Goal: Task Accomplishment & Management: Use online tool/utility

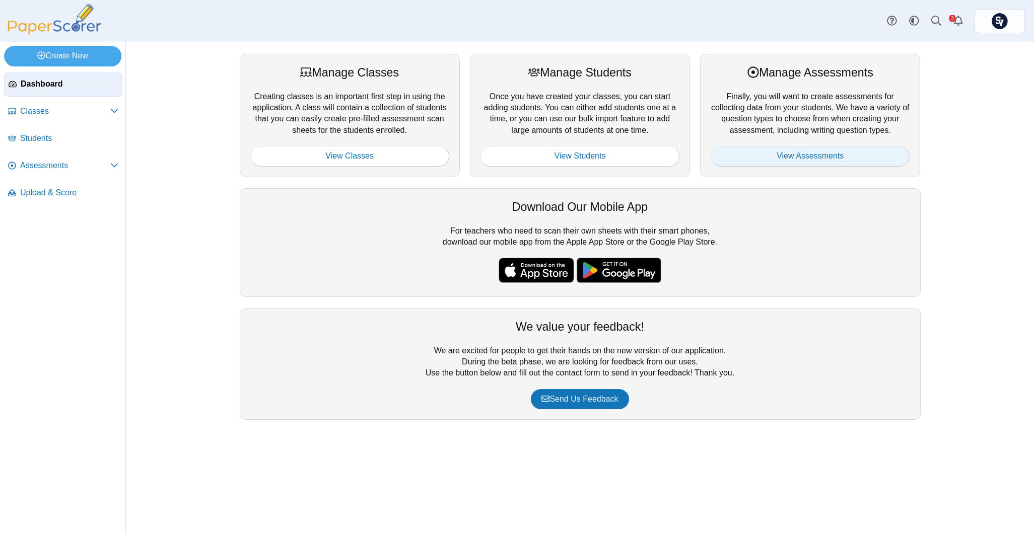
click at [820, 155] on link "View Assessments" at bounding box center [809, 156] width 199 height 20
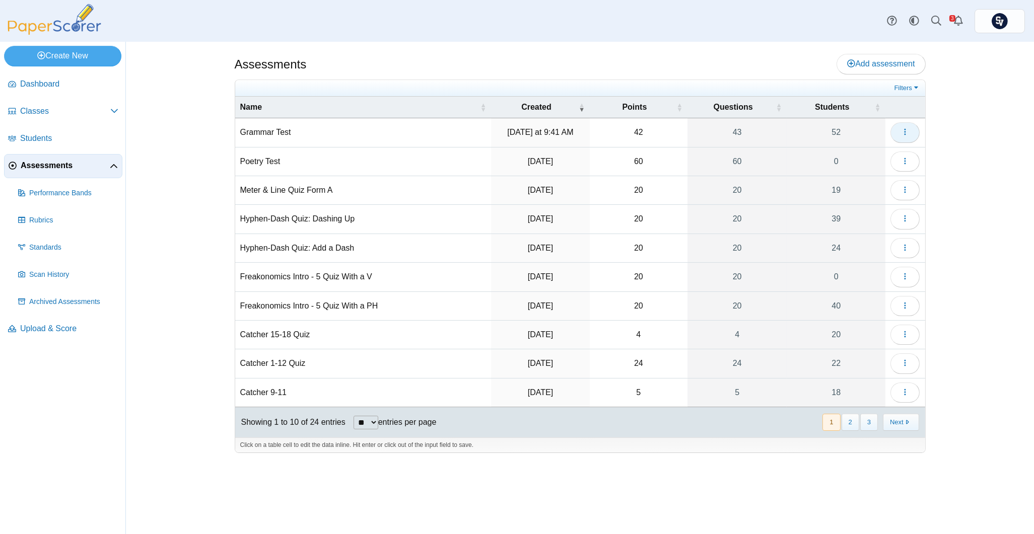
click at [904, 132] on icon "button" at bounding box center [905, 132] width 8 height 8
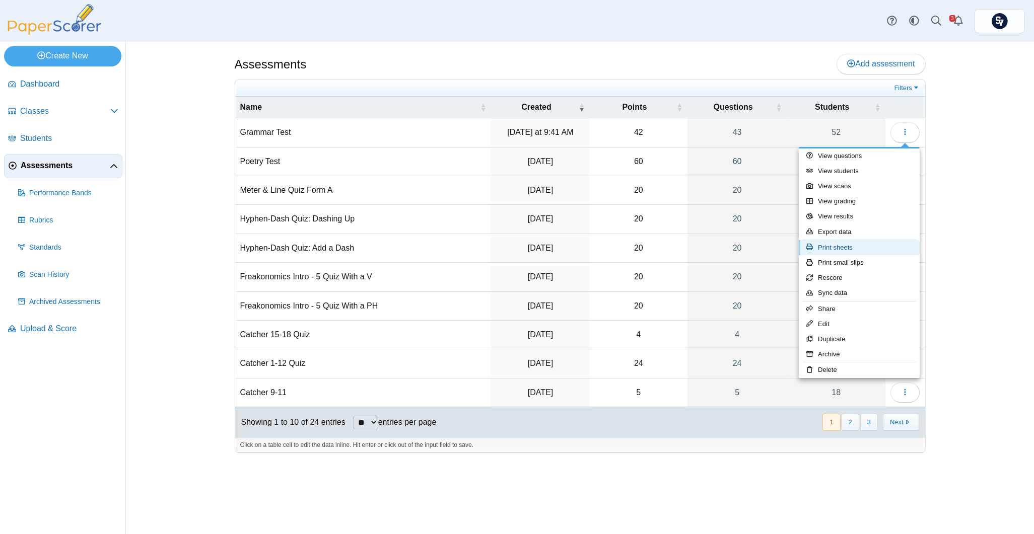
click at [857, 242] on link "Print sheets" at bounding box center [859, 247] width 121 height 15
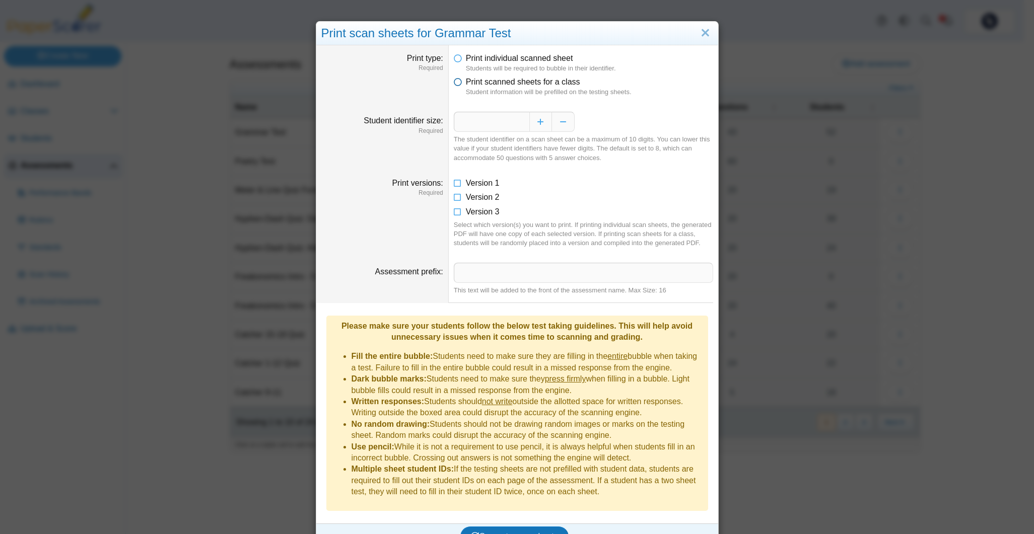
click at [489, 86] on span "Print scanned sheets for a class" at bounding box center [523, 82] width 114 height 9
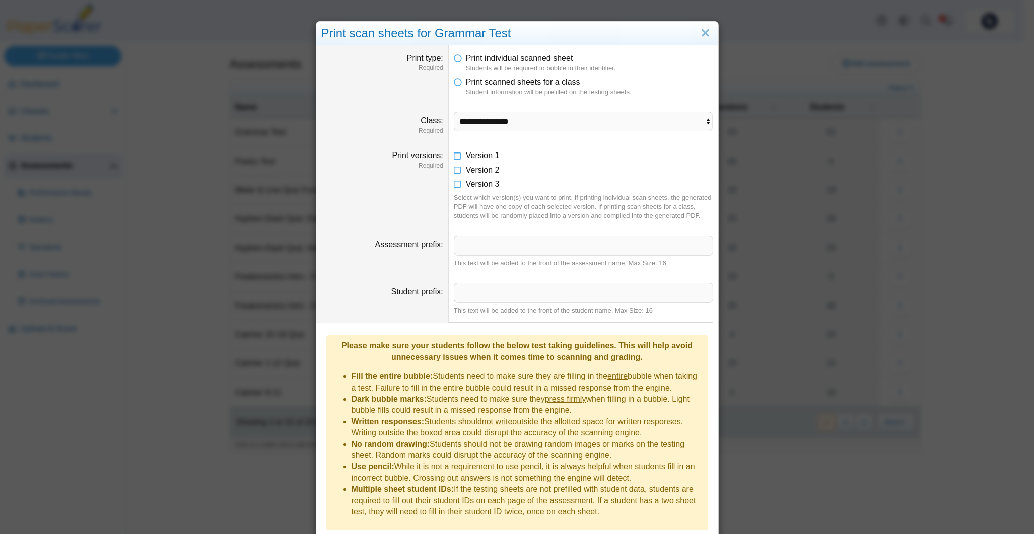
click at [489, 67] on dfn "Students will be required to bubble in their identifier." at bounding box center [589, 68] width 247 height 9
click at [489, 60] on span "Print individual scanned sheet" at bounding box center [519, 58] width 107 height 9
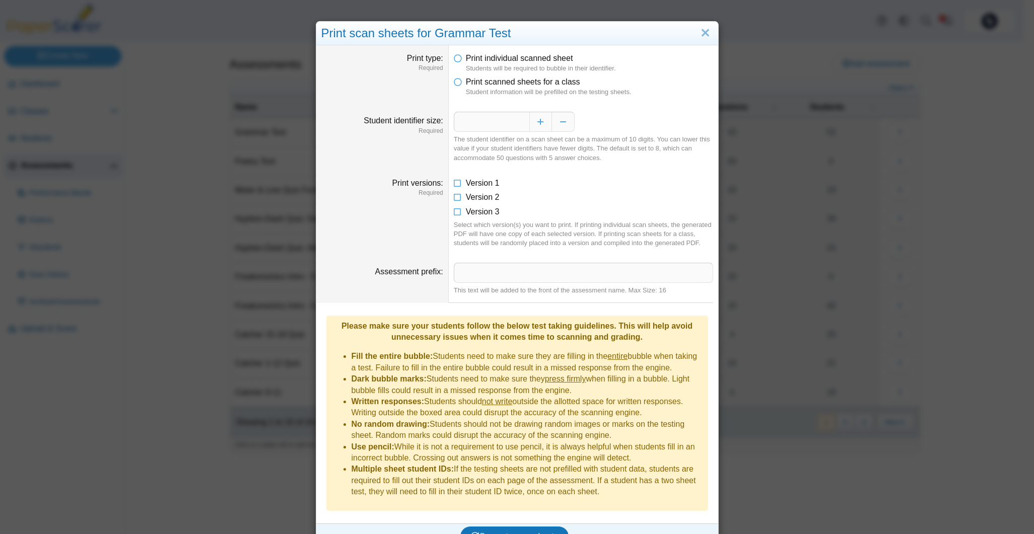
click at [485, 88] on dfn "Student information will be prefilled on the testing sheets." at bounding box center [589, 92] width 247 height 9
click at [454, 81] on icon at bounding box center [458, 80] width 8 height 7
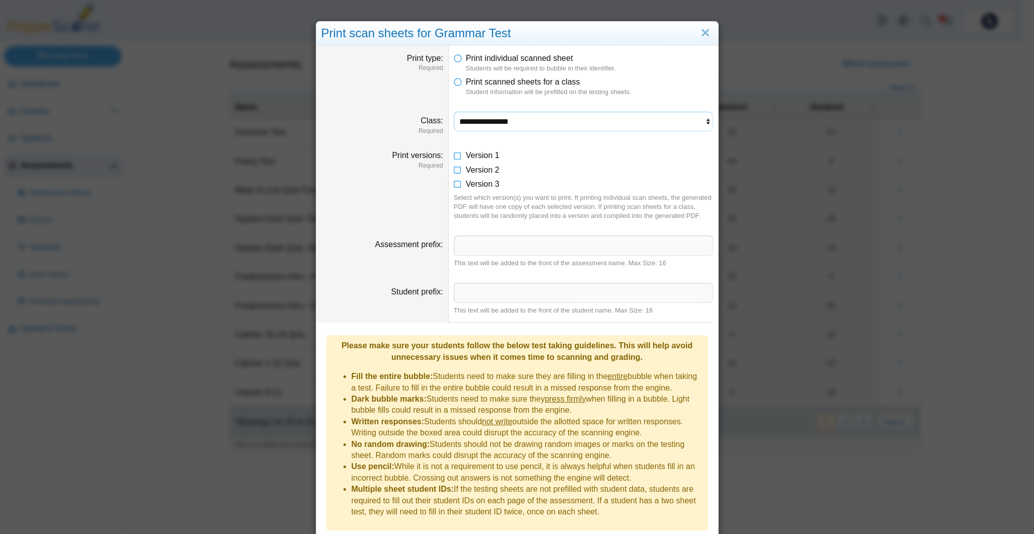
click at [492, 119] on select "**********" at bounding box center [583, 122] width 259 height 20
select select "**********"
click at [454, 112] on select "**********" at bounding box center [583, 122] width 259 height 20
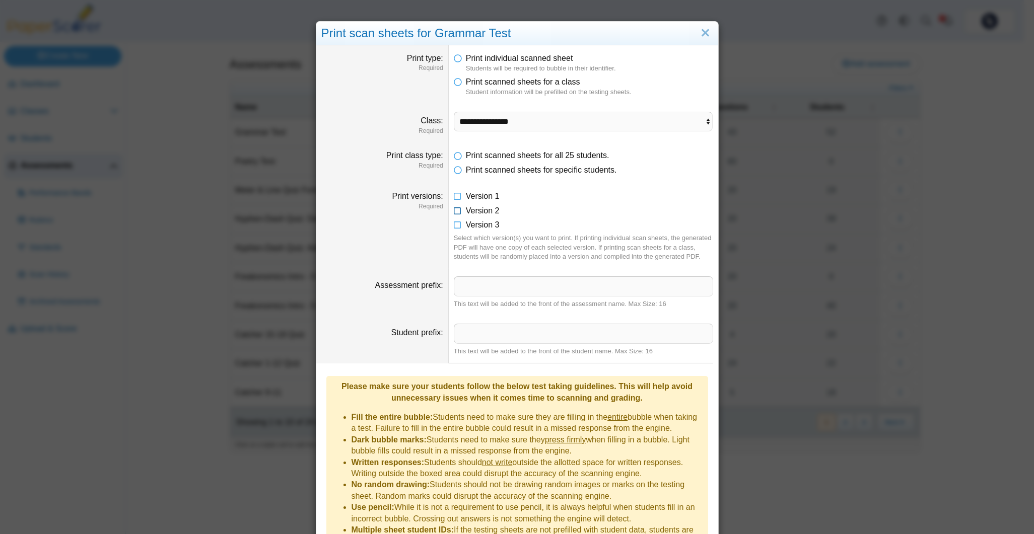
click at [454, 210] on icon at bounding box center [458, 208] width 8 height 7
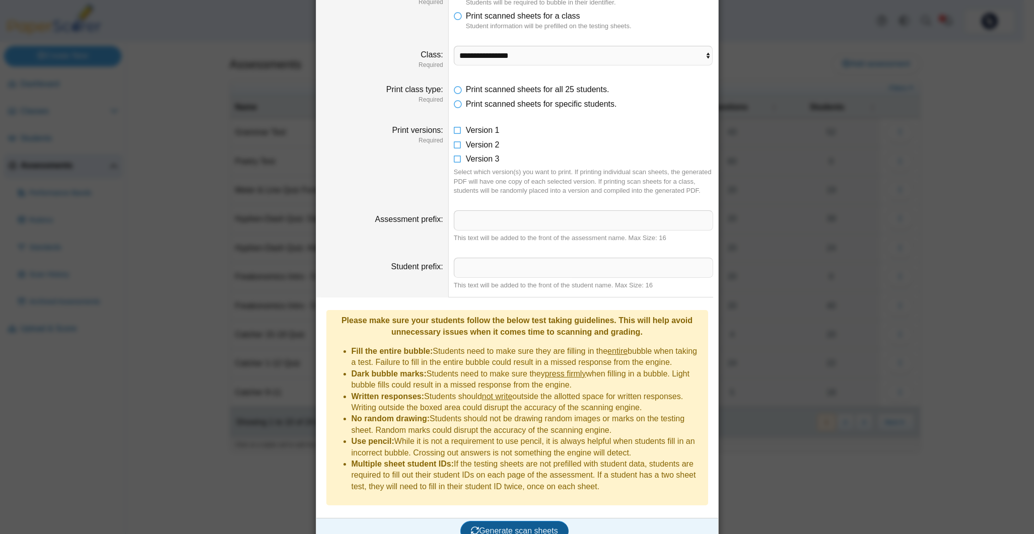
drag, startPoint x: 514, startPoint y: 524, endPoint x: 516, endPoint y: 518, distance: 6.5
click at [513, 525] on button "Generate scan sheets" at bounding box center [514, 531] width 108 height 20
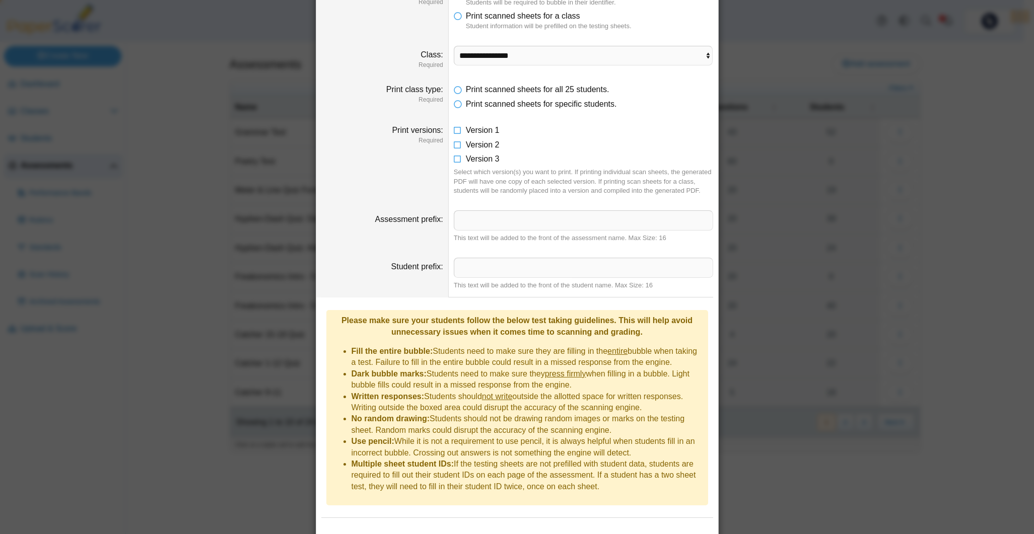
scroll to position [115, 0]
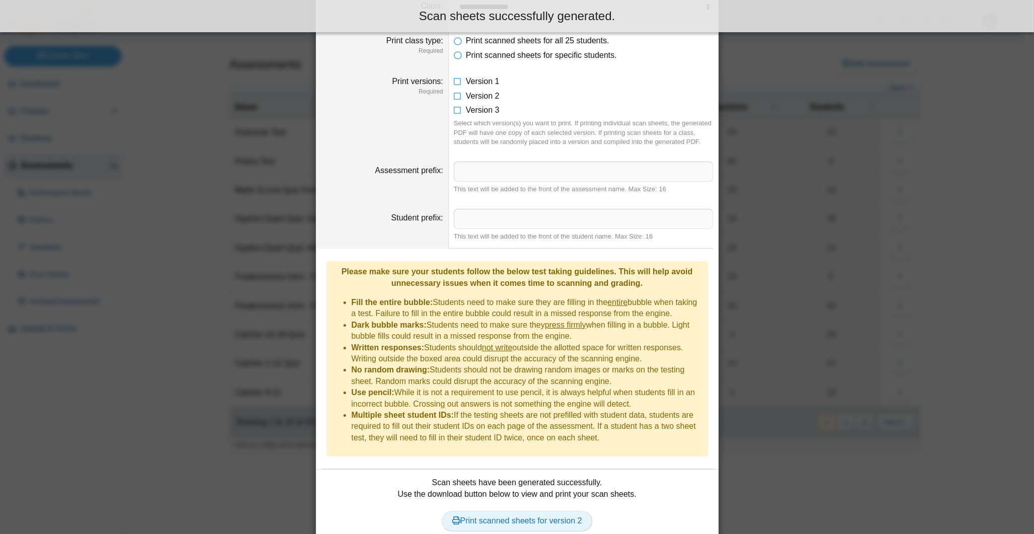
click at [531, 511] on link "Print scanned sheets for version 2" at bounding box center [517, 521] width 151 height 20
